Goal: Task Accomplishment & Management: Manage account settings

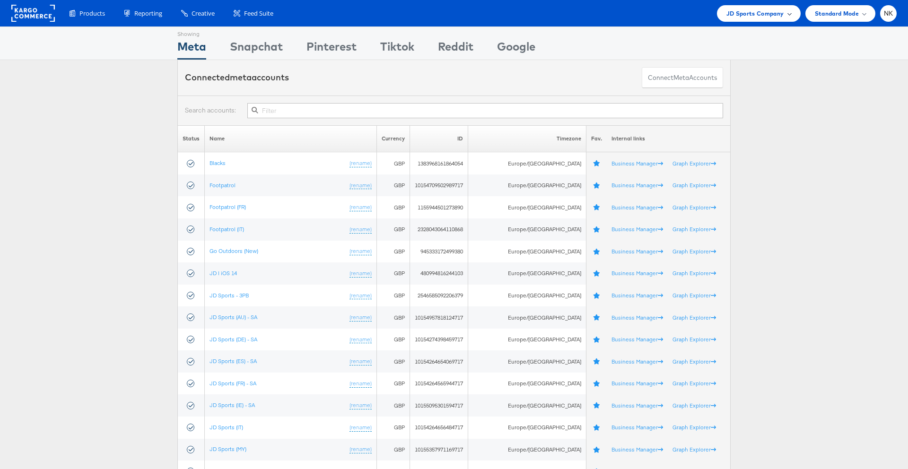
click at [744, 16] on span "JD Sports Company" at bounding box center [755, 14] width 58 height 10
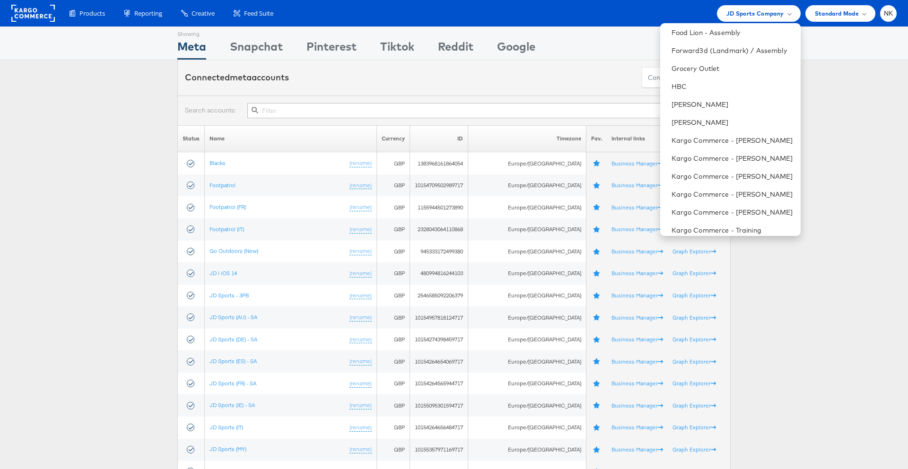
scroll to position [367, 0]
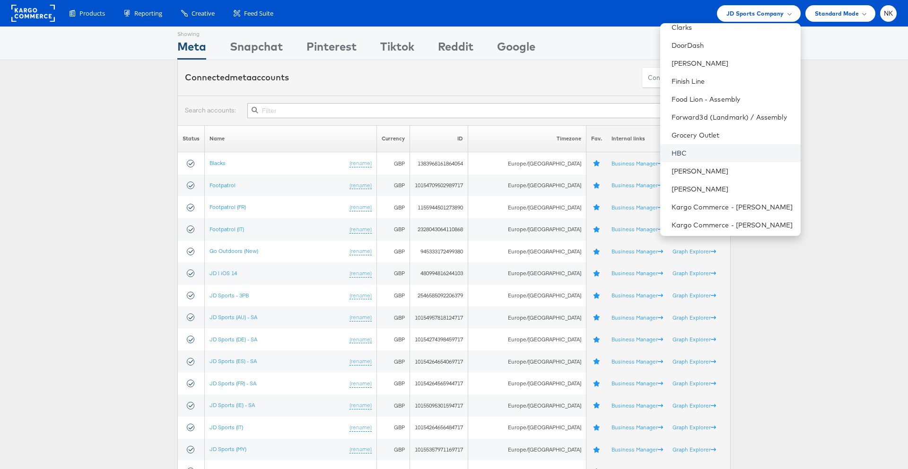
click at [701, 152] on link "HBC" at bounding box center [731, 152] width 121 height 9
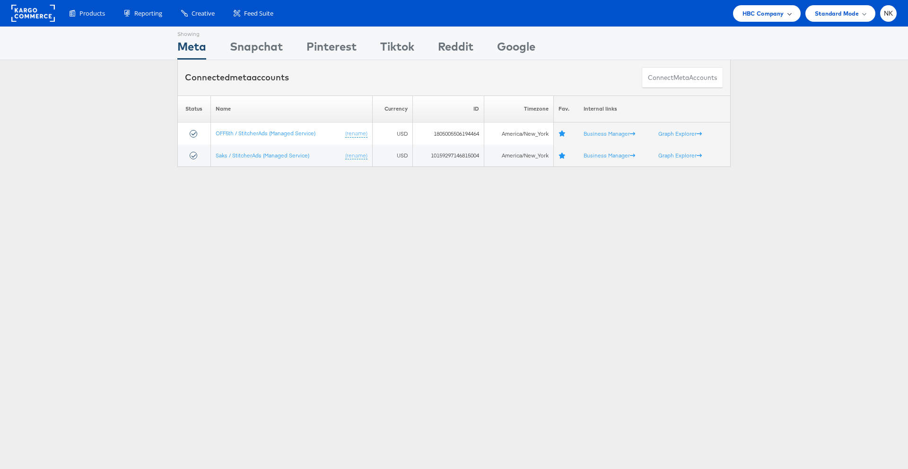
click at [781, 9] on span "HBC Company" at bounding box center [763, 14] width 42 height 10
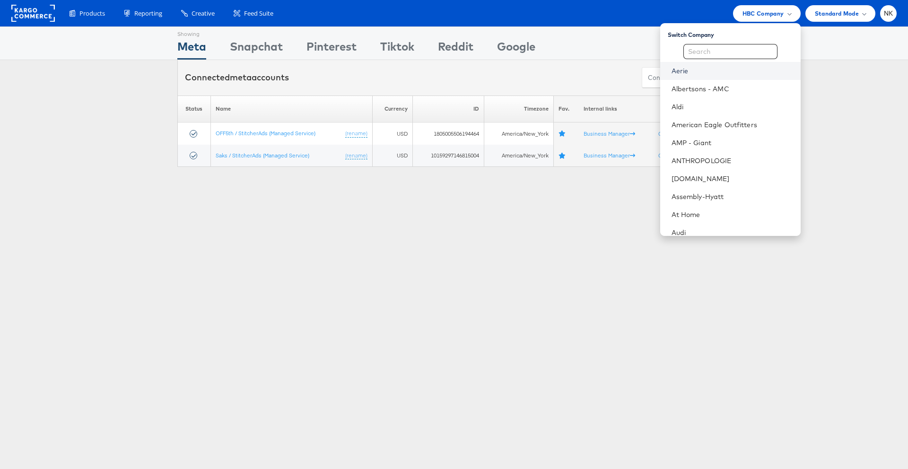
click at [700, 71] on link "Aerie" at bounding box center [731, 70] width 121 height 9
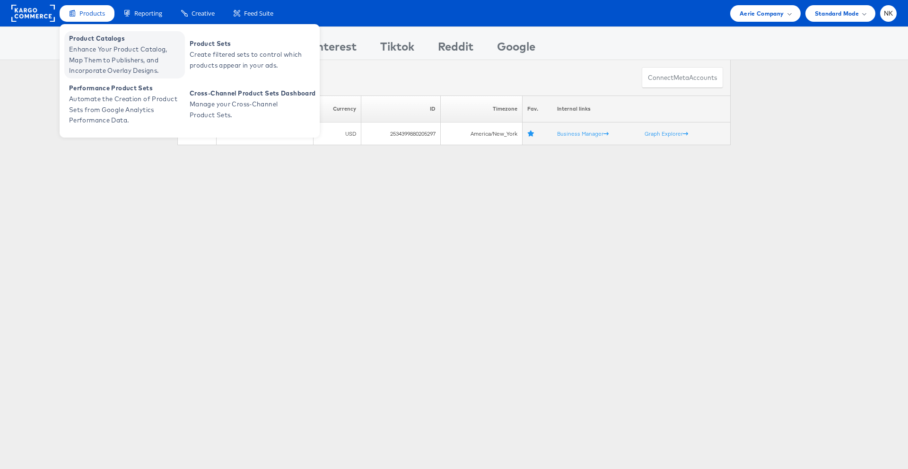
click at [78, 45] on span "Enhance Your Product Catalog, Map Them to Publishers, and Incorporate Overlay D…" at bounding box center [125, 60] width 113 height 32
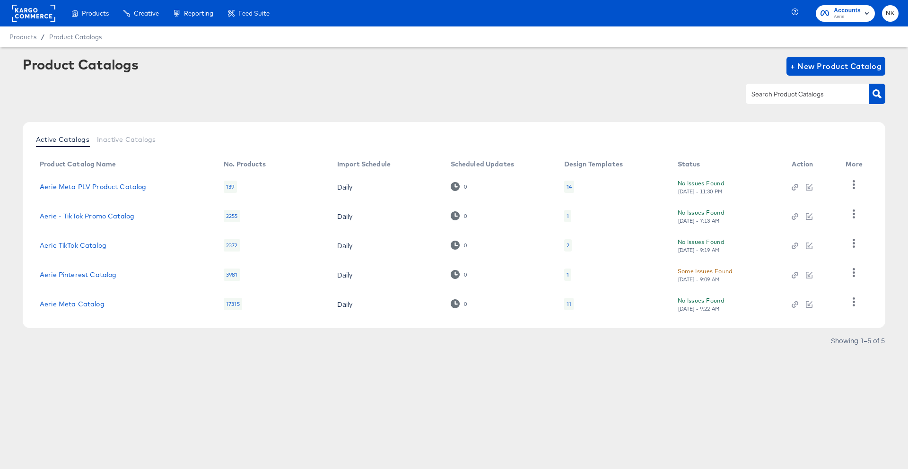
click at [389, 81] on div "Product Catalogs + New Product Catalog" at bounding box center [454, 86] width 862 height 58
click at [83, 303] on link "Aerie Meta Catalog" at bounding box center [72, 304] width 65 height 8
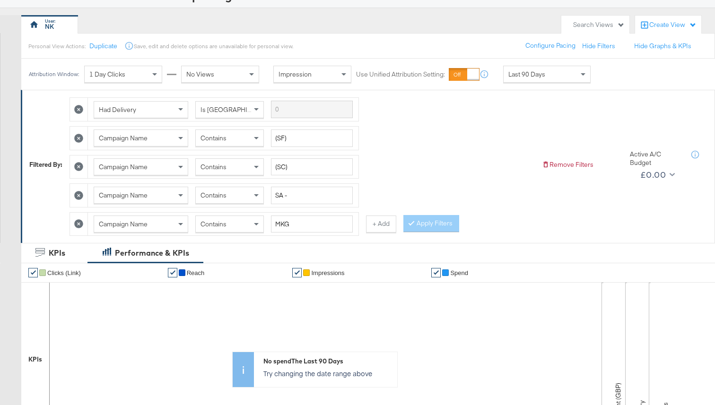
scroll to position [60, 0]
